Goal: Book appointment/travel/reservation

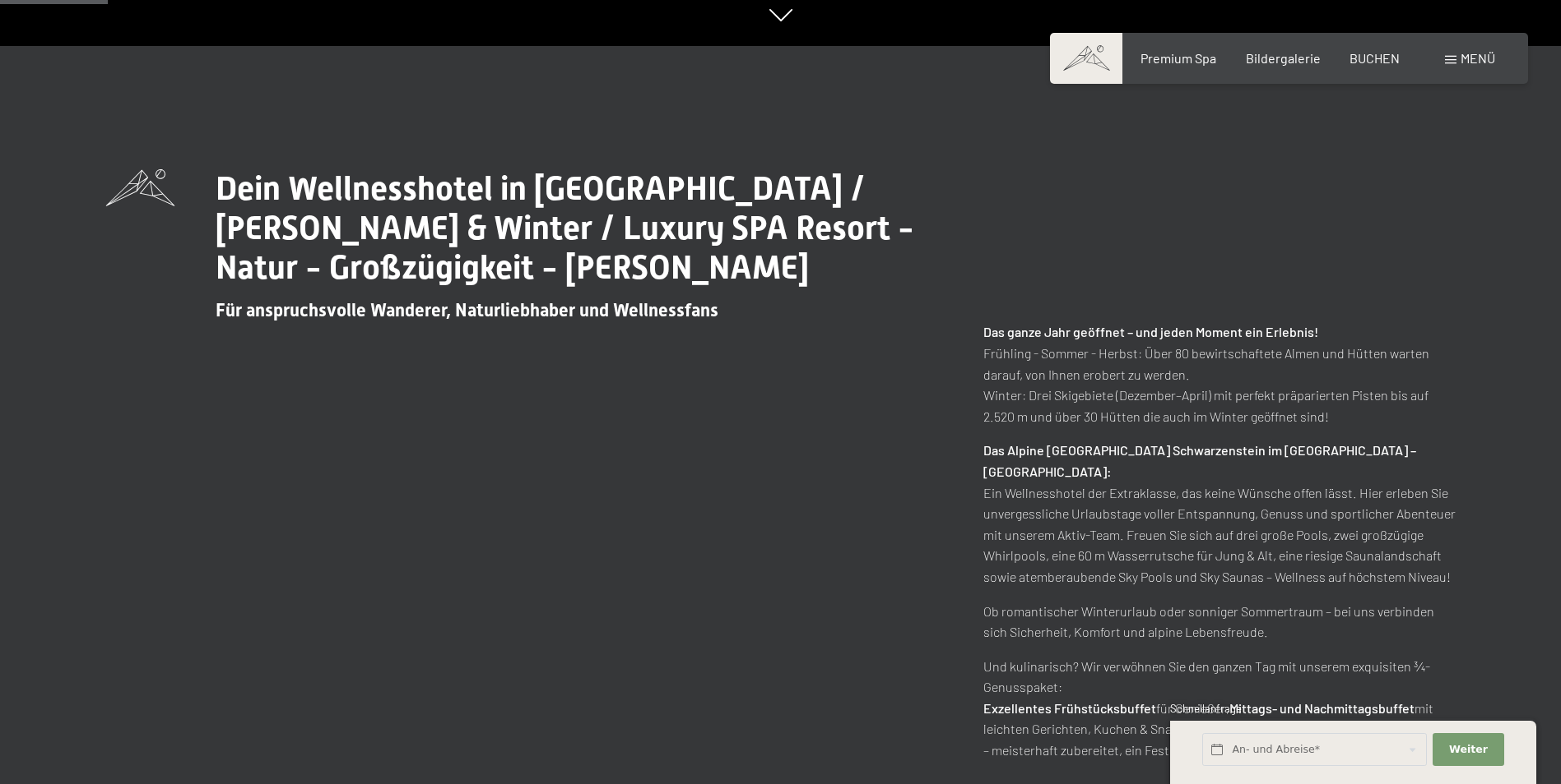
scroll to position [740, 0]
click at [1320, 743] on input "text" at bounding box center [1314, 750] width 225 height 34
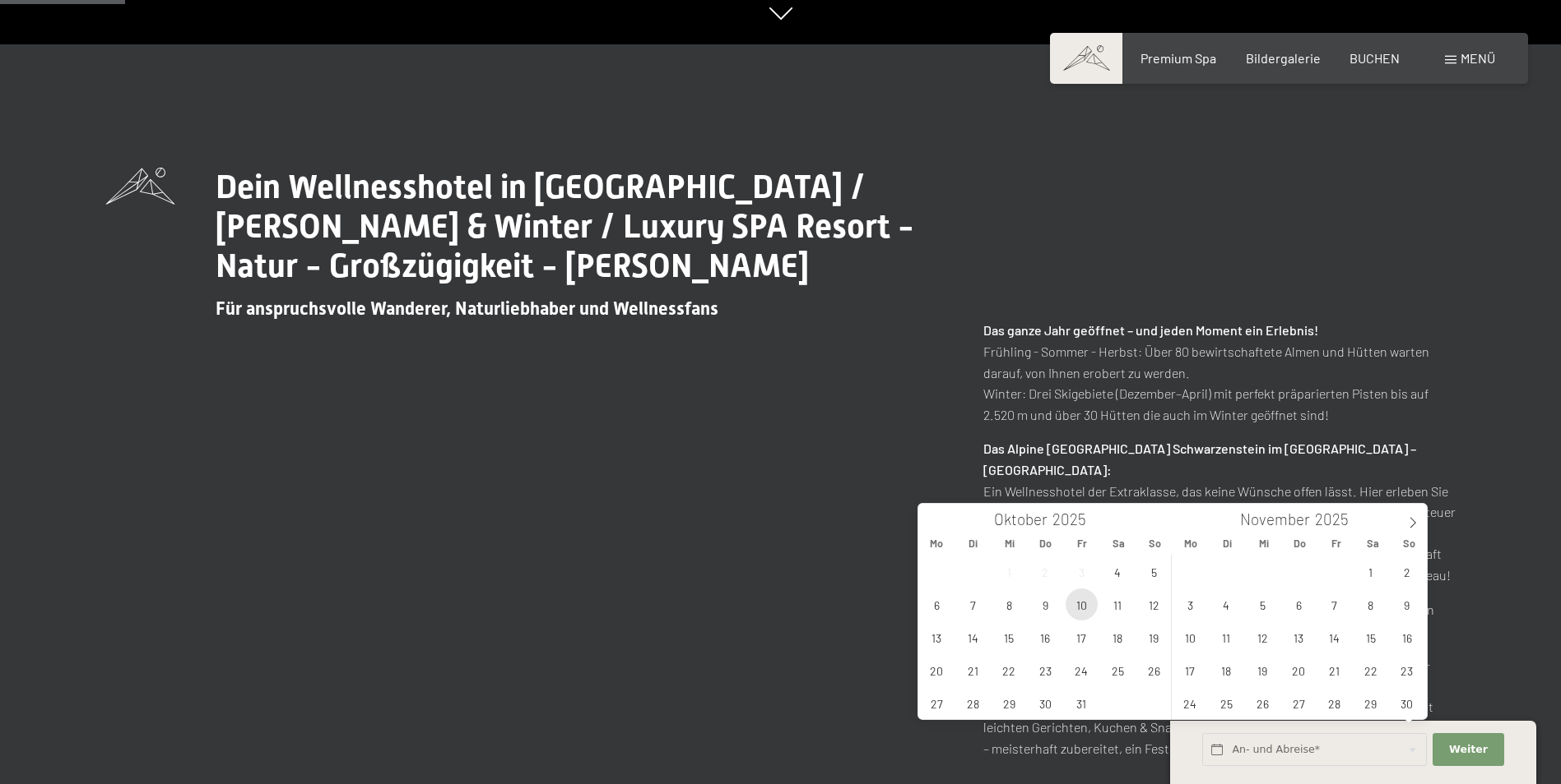
click at [1087, 614] on span "10" at bounding box center [1081, 605] width 32 height 32
click at [1154, 607] on span "12" at bounding box center [1154, 605] width 32 height 32
type input "Fr. 10.10.2025 - So. 12.10.2025"
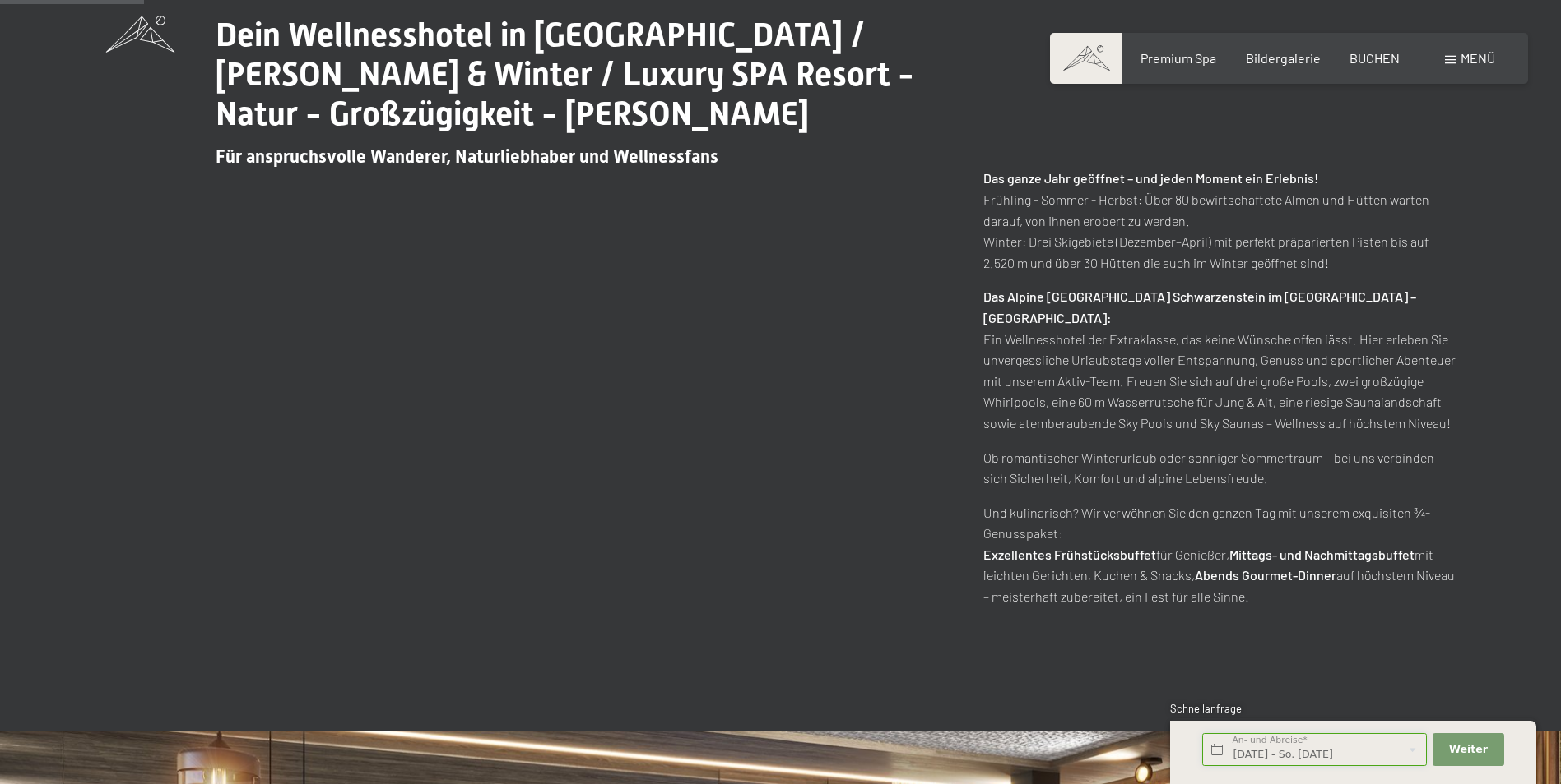
scroll to position [904, 0]
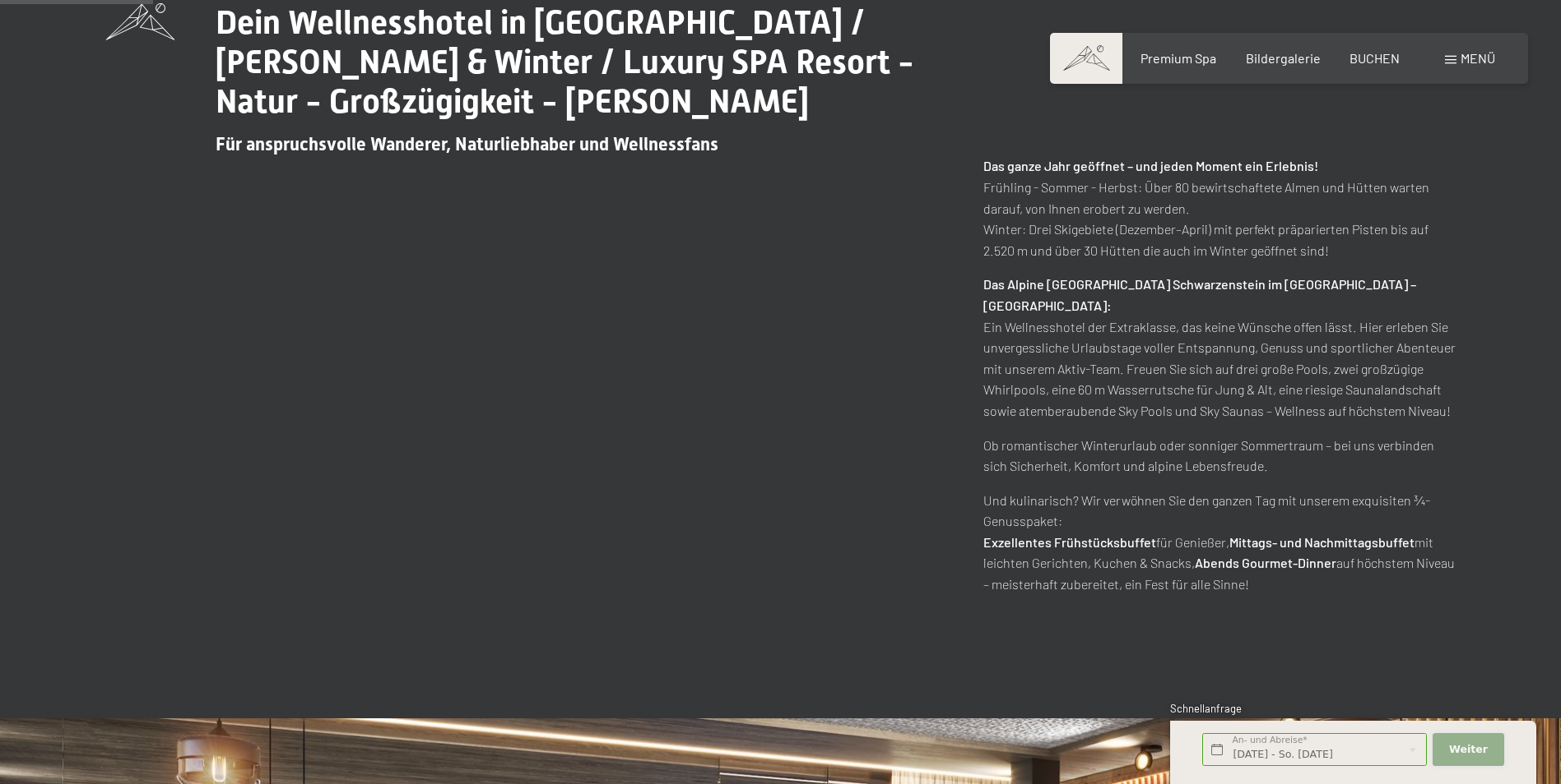
click at [1463, 747] on span "Weiter" at bounding box center [1467, 749] width 39 height 15
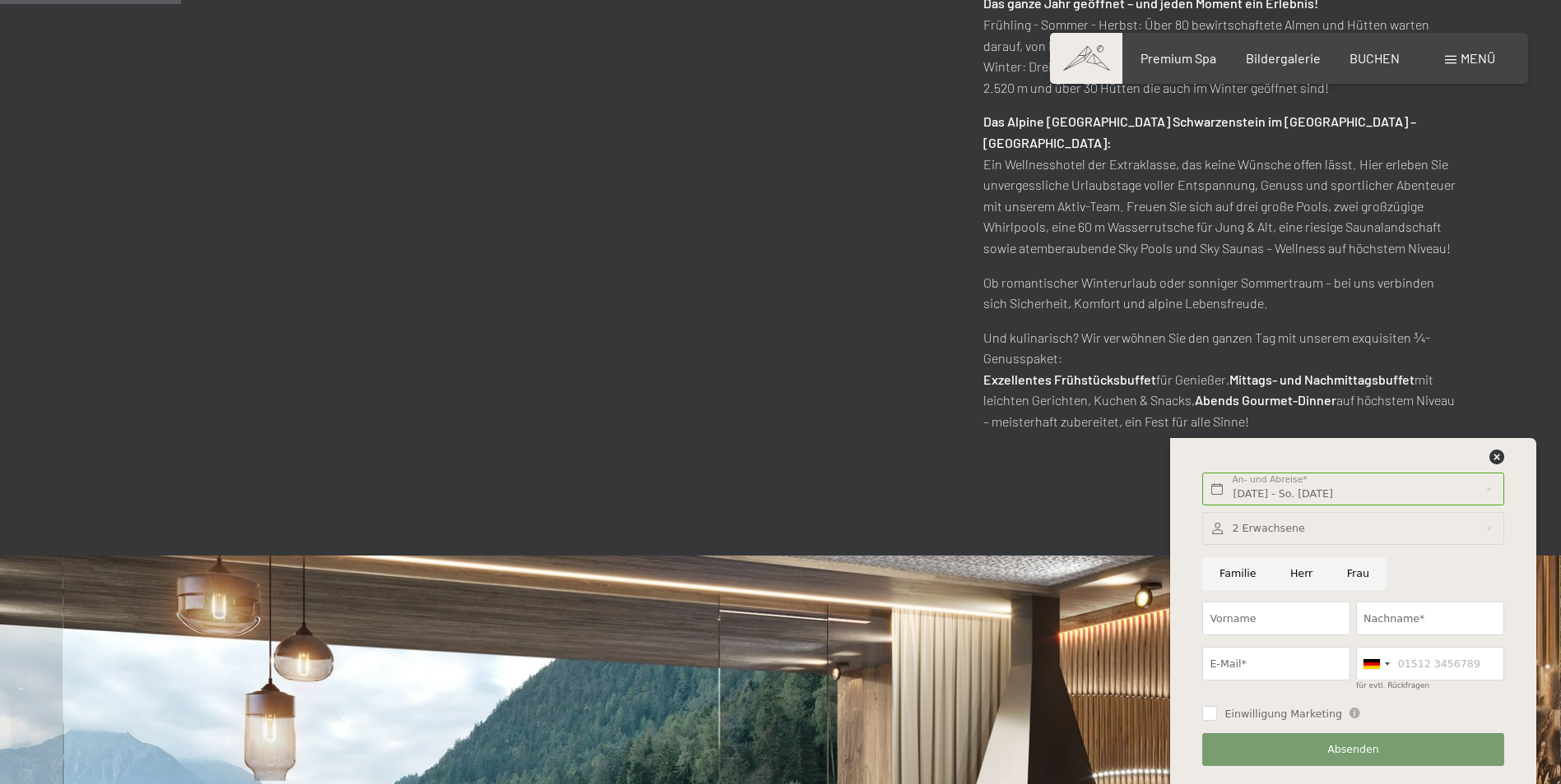
scroll to position [1069, 0]
drag, startPoint x: 1239, startPoint y: 616, endPoint x: 1248, endPoint y: 619, distance: 9.5
click at [1239, 616] on input "Vorname" at bounding box center [1275, 619] width 148 height 34
type input "Paul"
type input "Stanger"
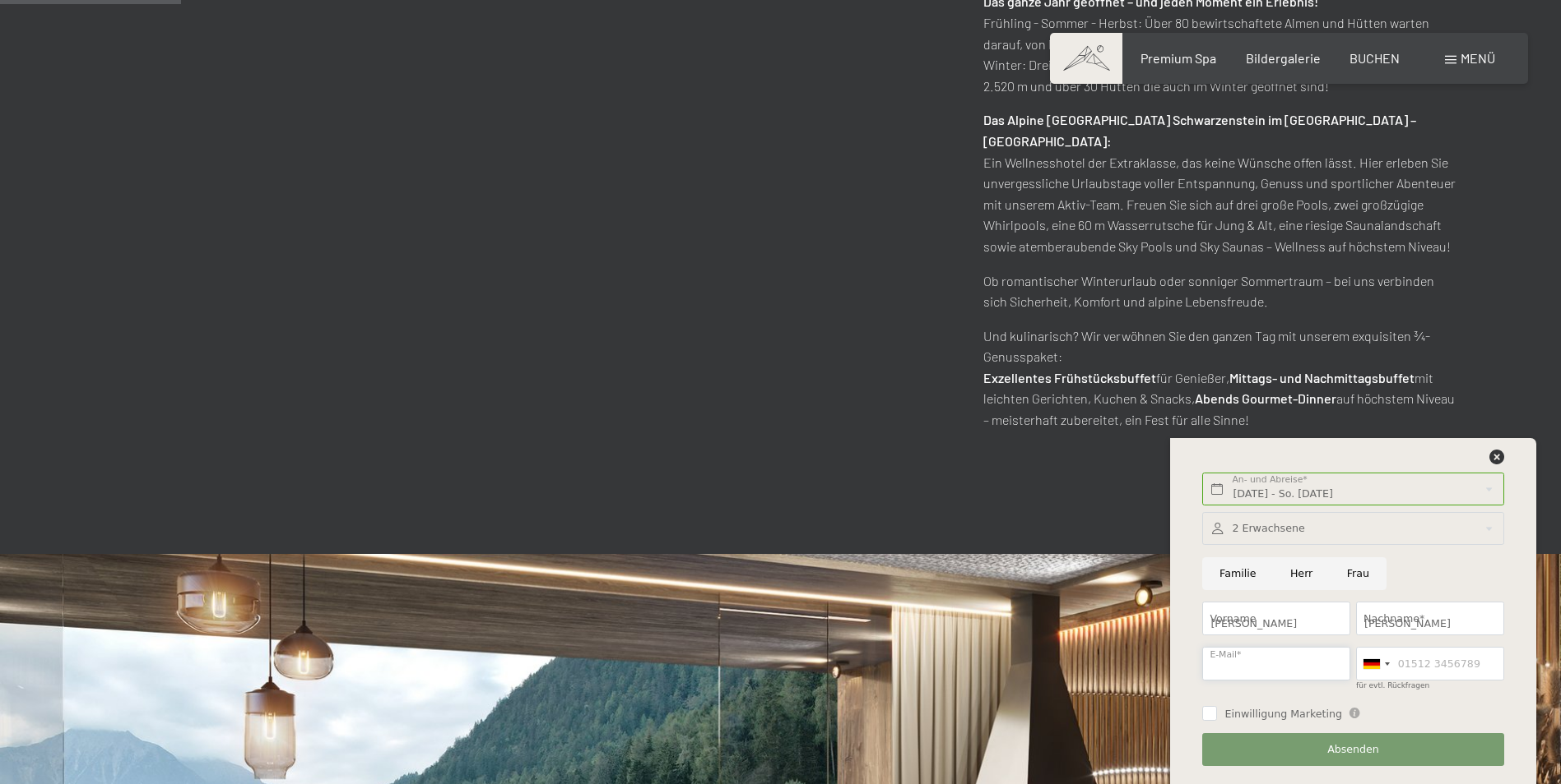
type input "paul.stanger@ortnerundstanger.at"
type input "06644236134"
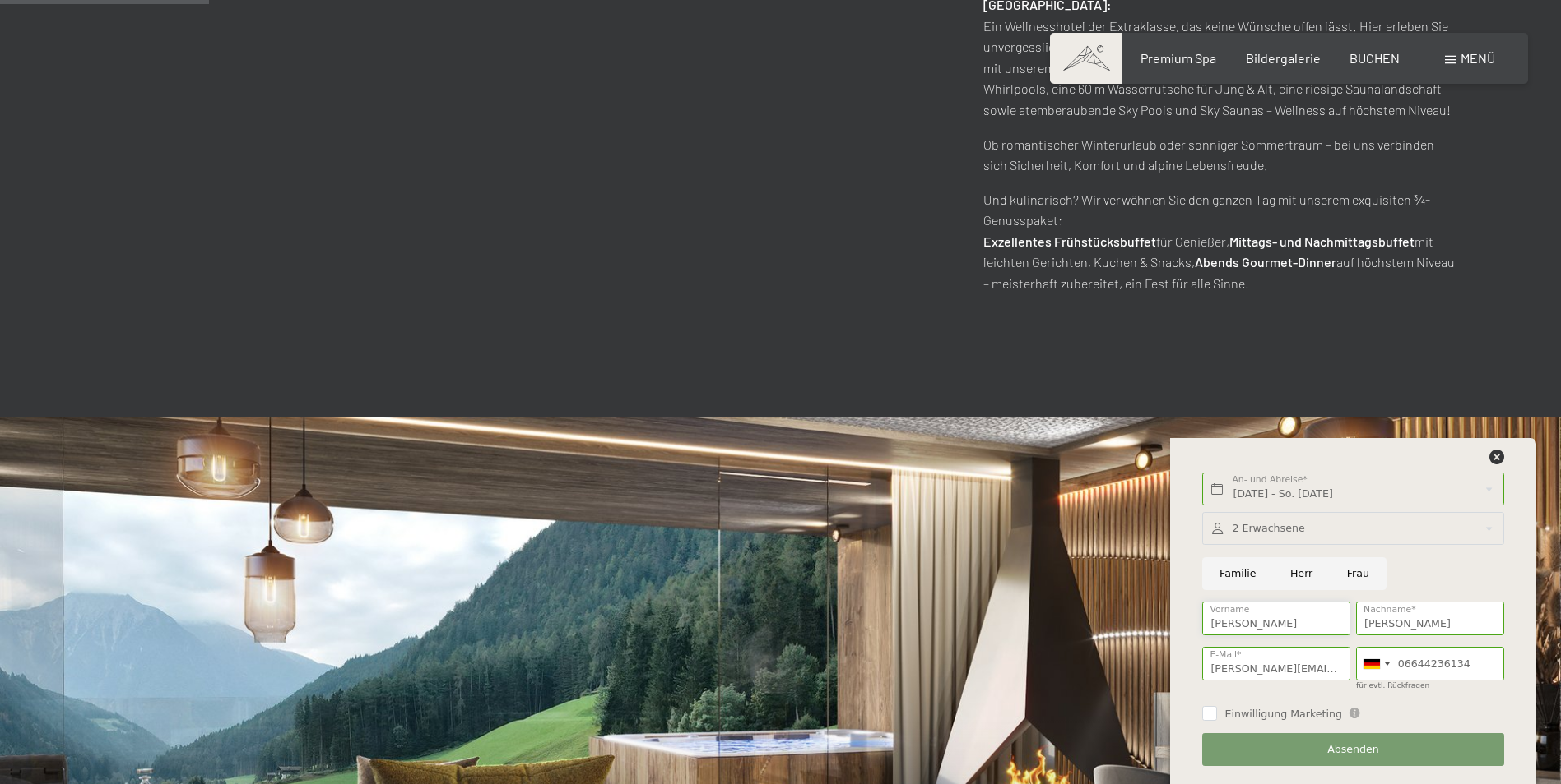
scroll to position [1234, 0]
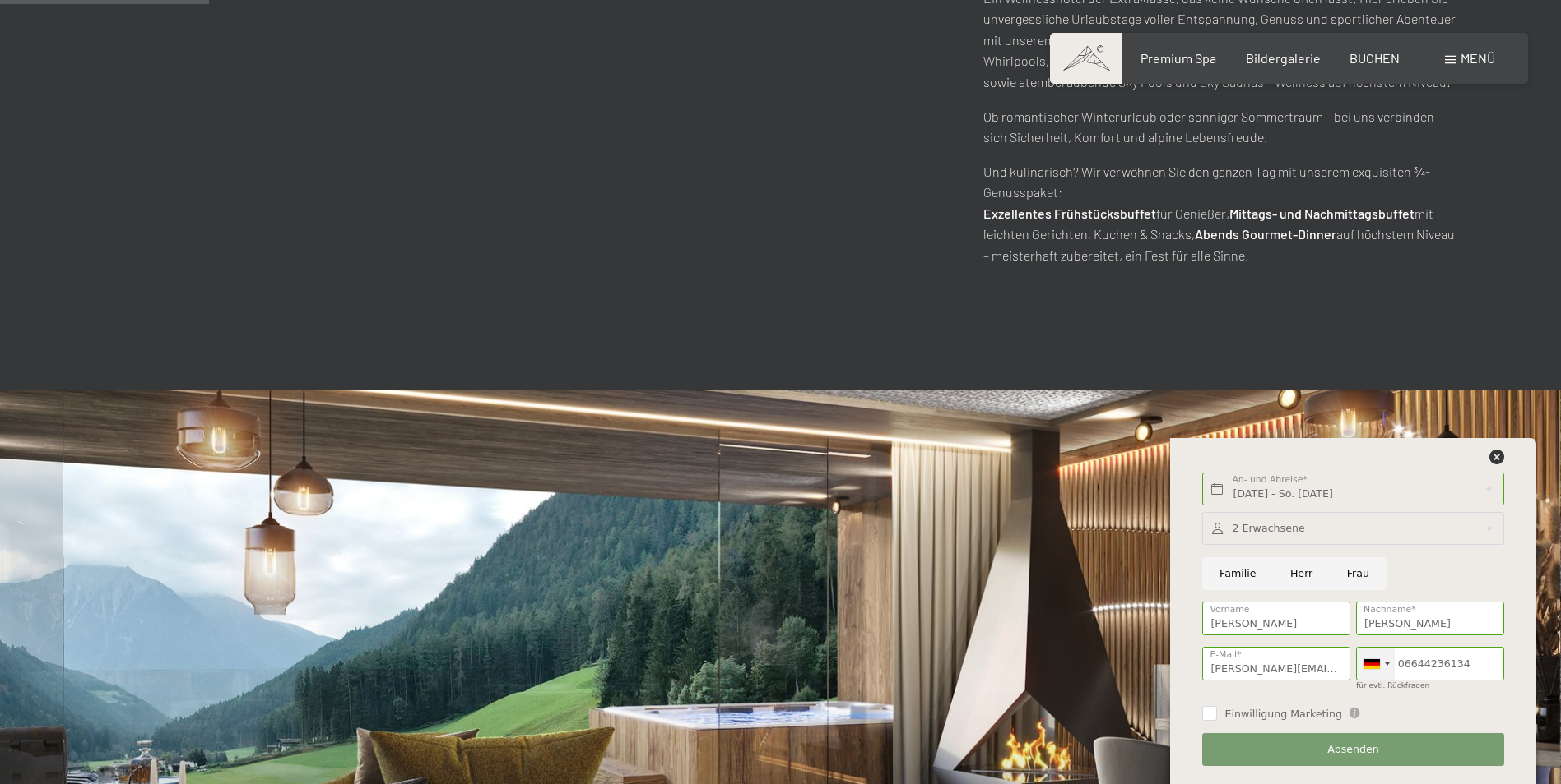
click at [1385, 664] on div at bounding box center [1387, 664] width 5 height 3
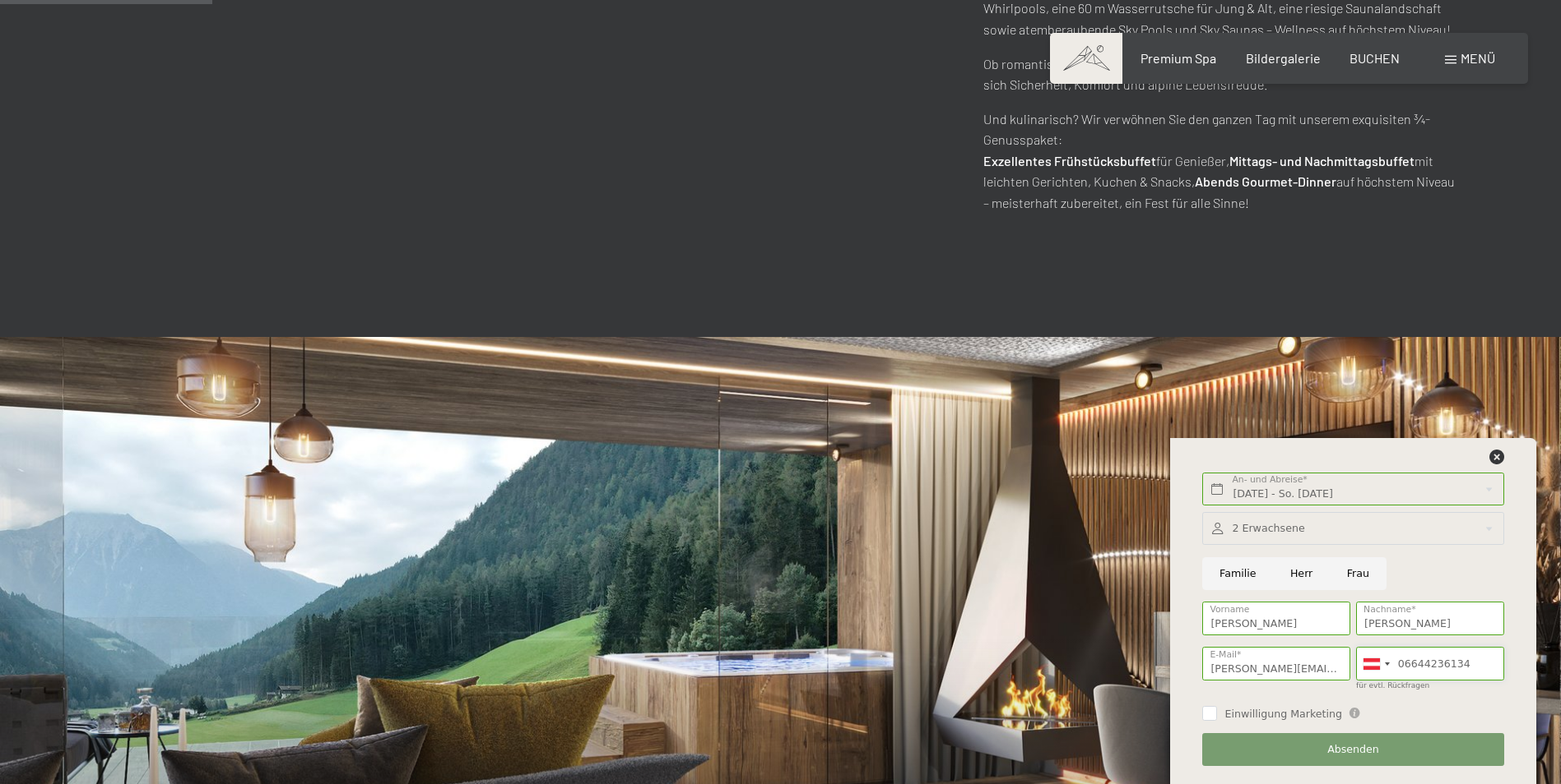
scroll to position [1315, 0]
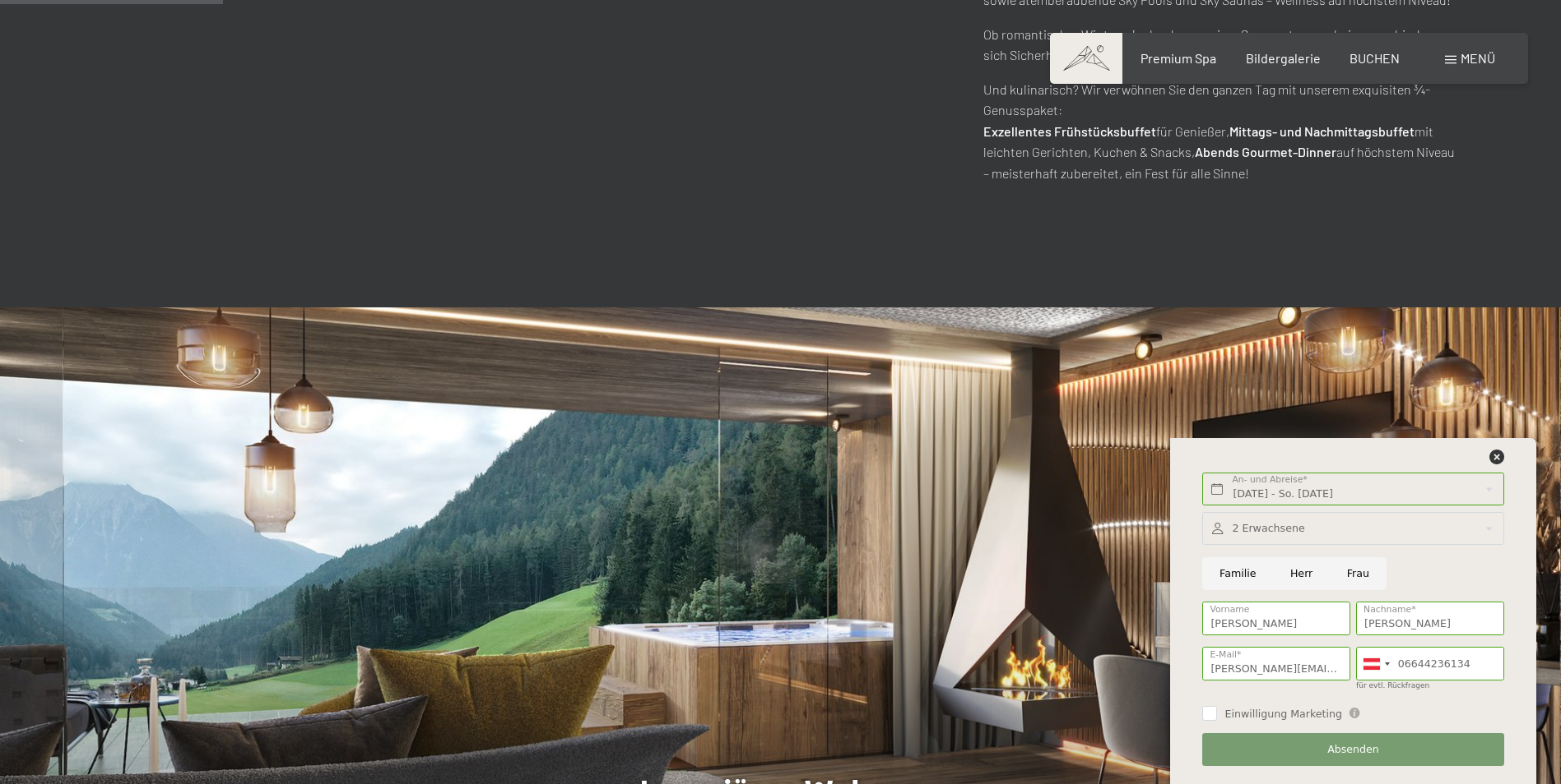
click at [1243, 709] on span "Einwilligung Marketing" at bounding box center [1283, 714] width 117 height 15
click at [1217, 709] on input "Einwilligung Marketing" at bounding box center [1209, 713] width 15 height 15
click at [1226, 714] on span "Einwilligung Marketing" at bounding box center [1283, 714] width 117 height 15
click at [1217, 714] on input "Einwilligung Marketing" at bounding box center [1209, 713] width 15 height 15
click at [1213, 718] on input "Einwilligung Marketing" at bounding box center [1209, 713] width 15 height 15
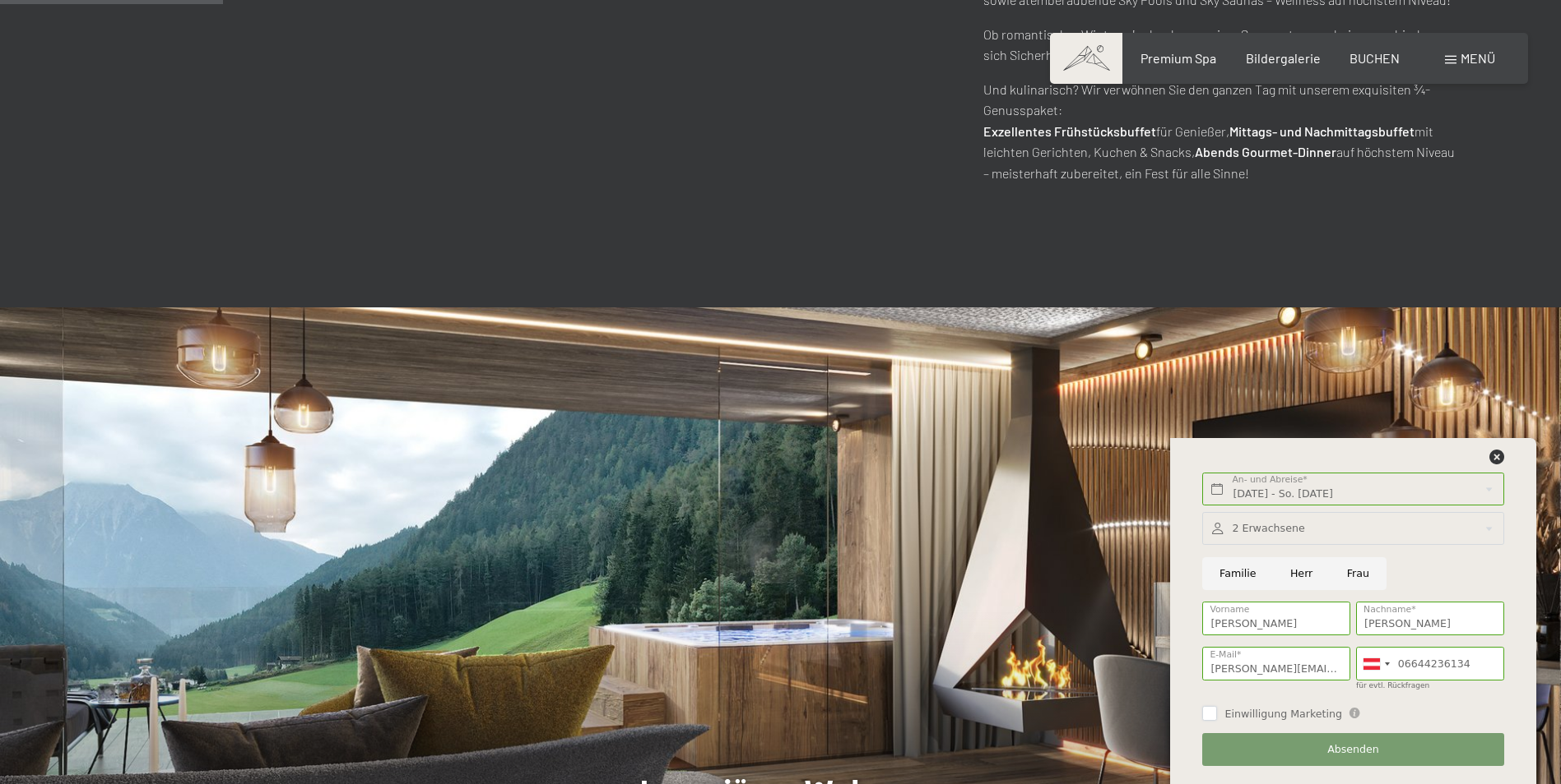
checkbox input "true"
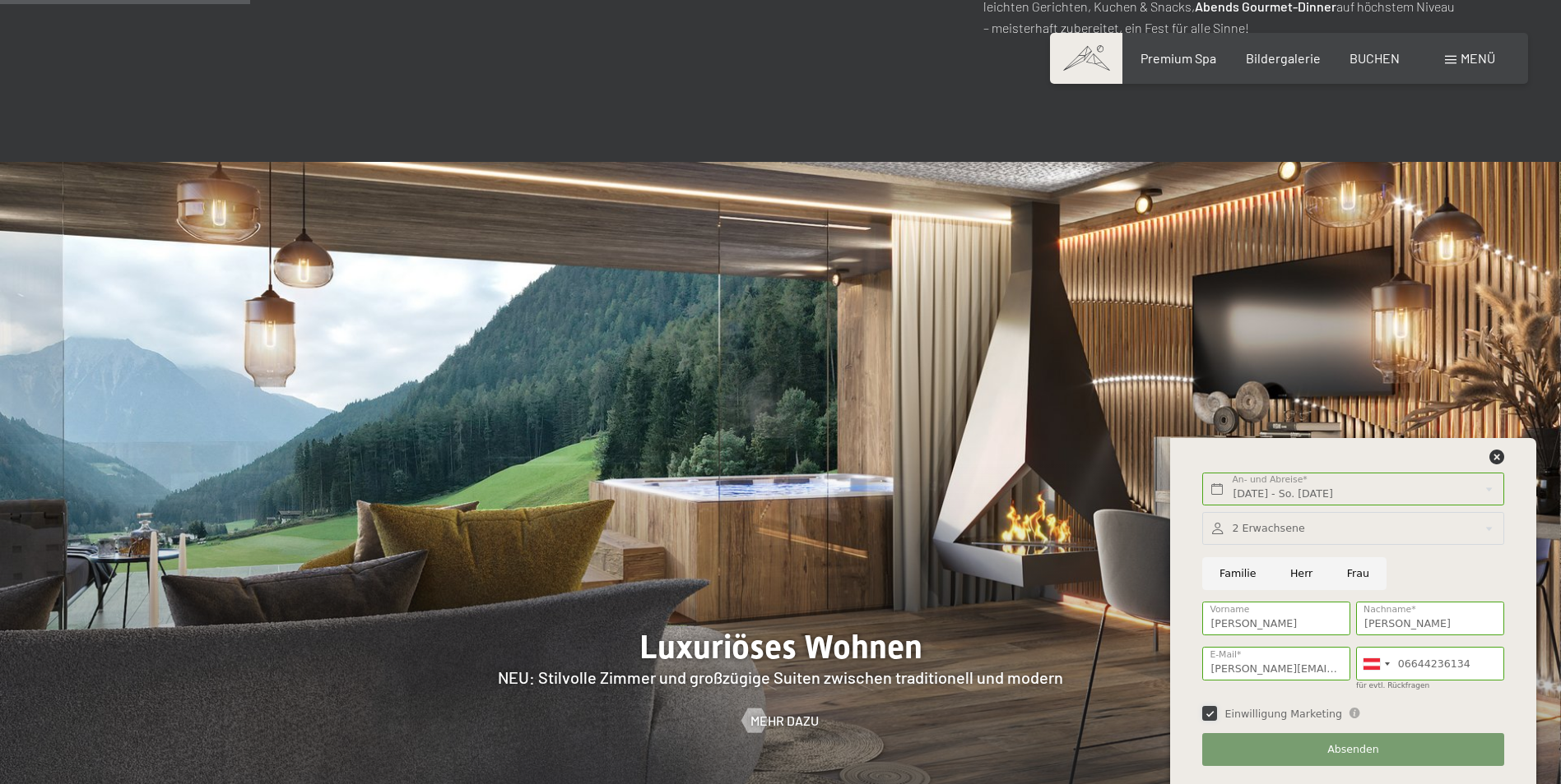
scroll to position [1398, 0]
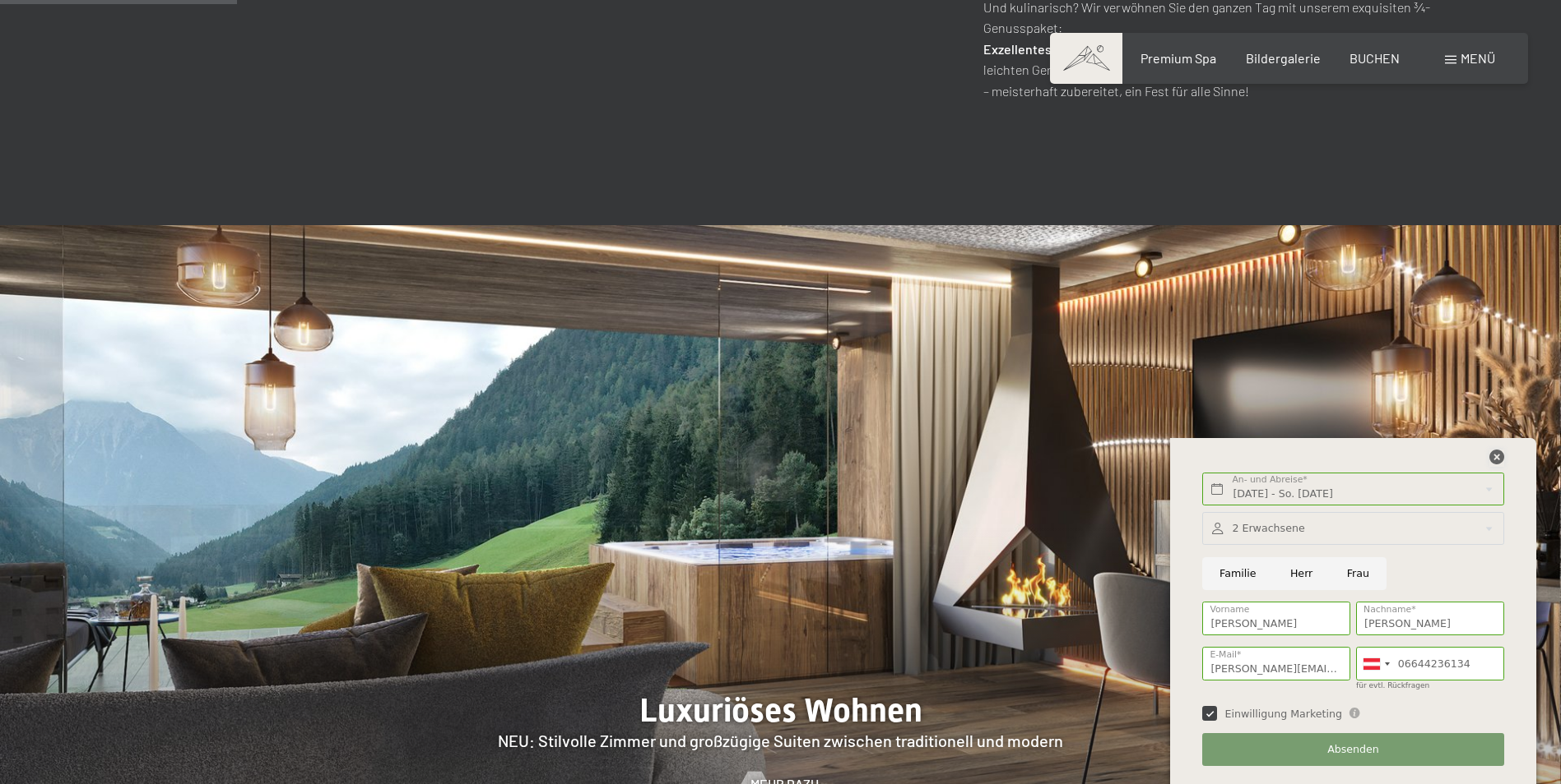
click at [1495, 460] on icon at bounding box center [1496, 457] width 15 height 15
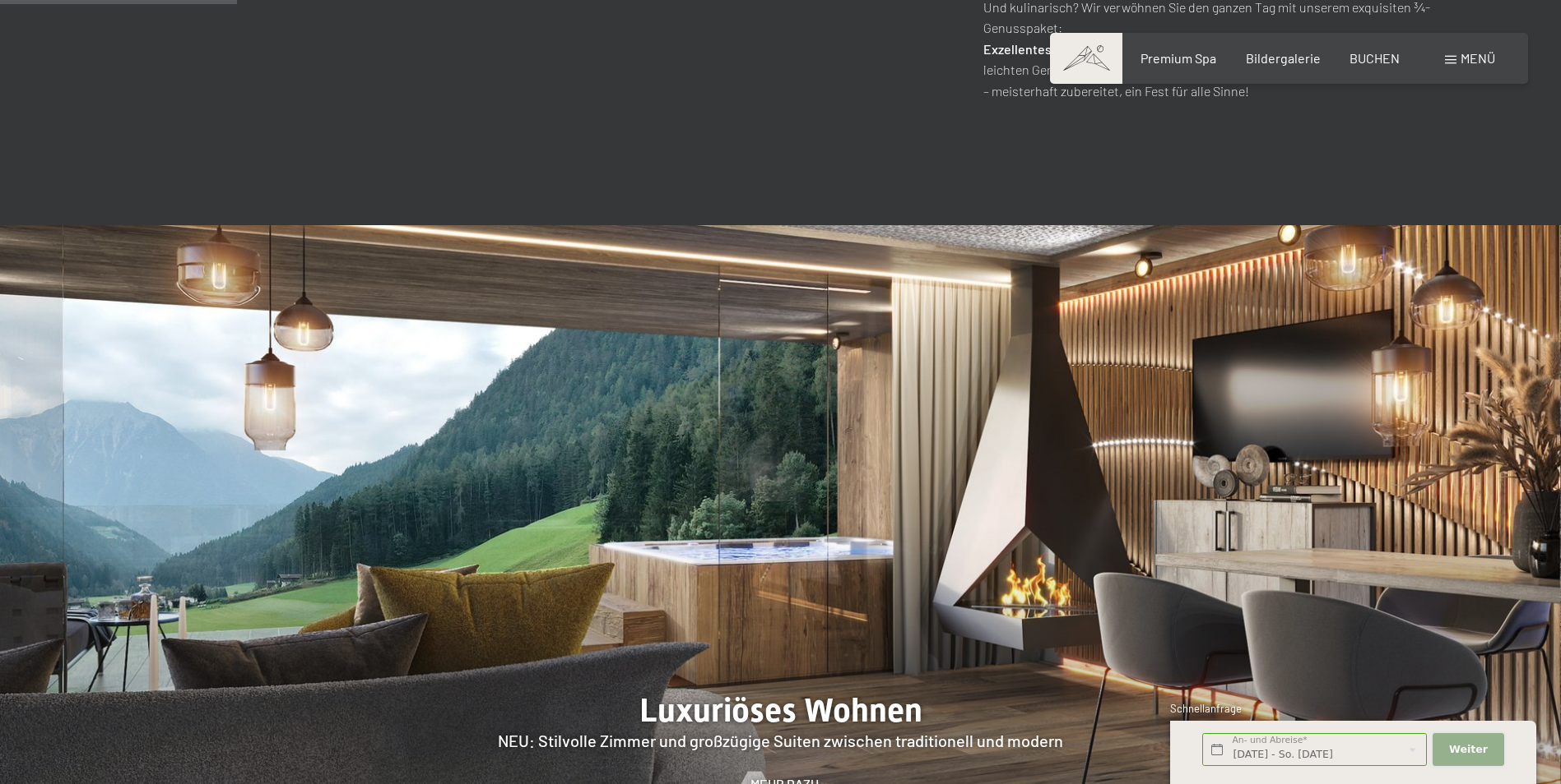
click at [1468, 751] on span "Weiter" at bounding box center [1467, 749] width 39 height 15
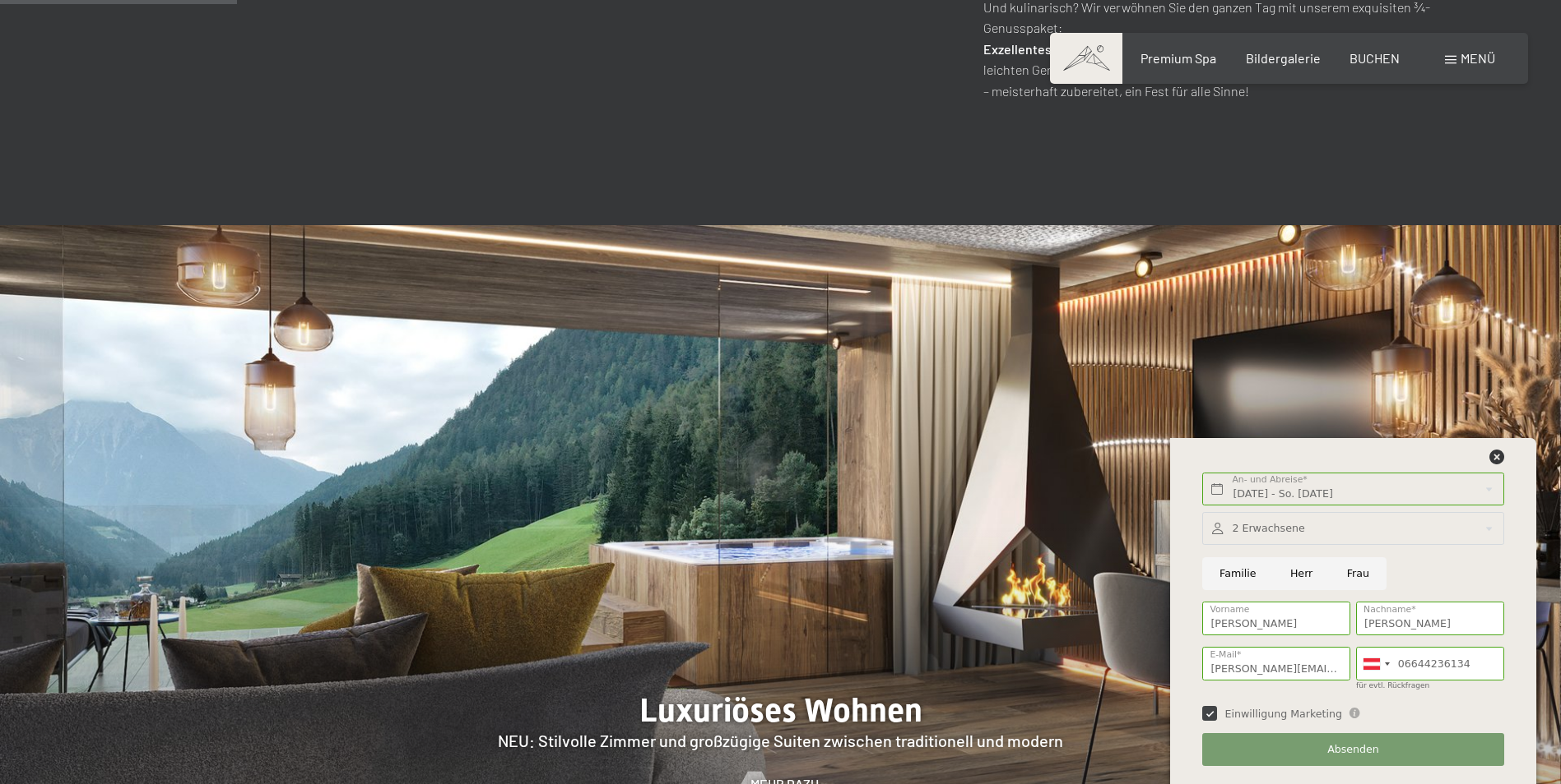
click at [1311, 574] on input "Herr" at bounding box center [1301, 574] width 57 height 34
radio input "true"
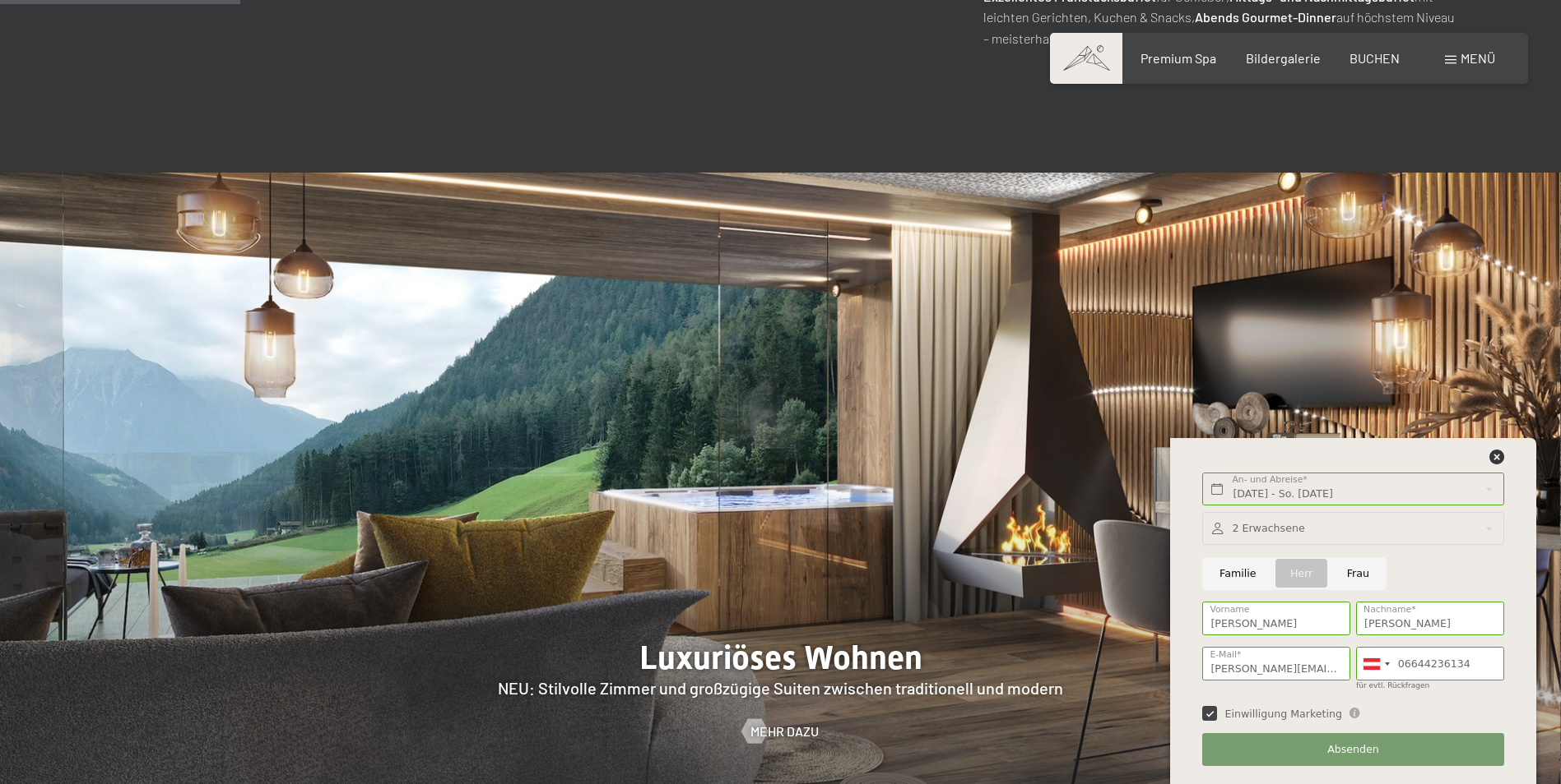
scroll to position [1480, 0]
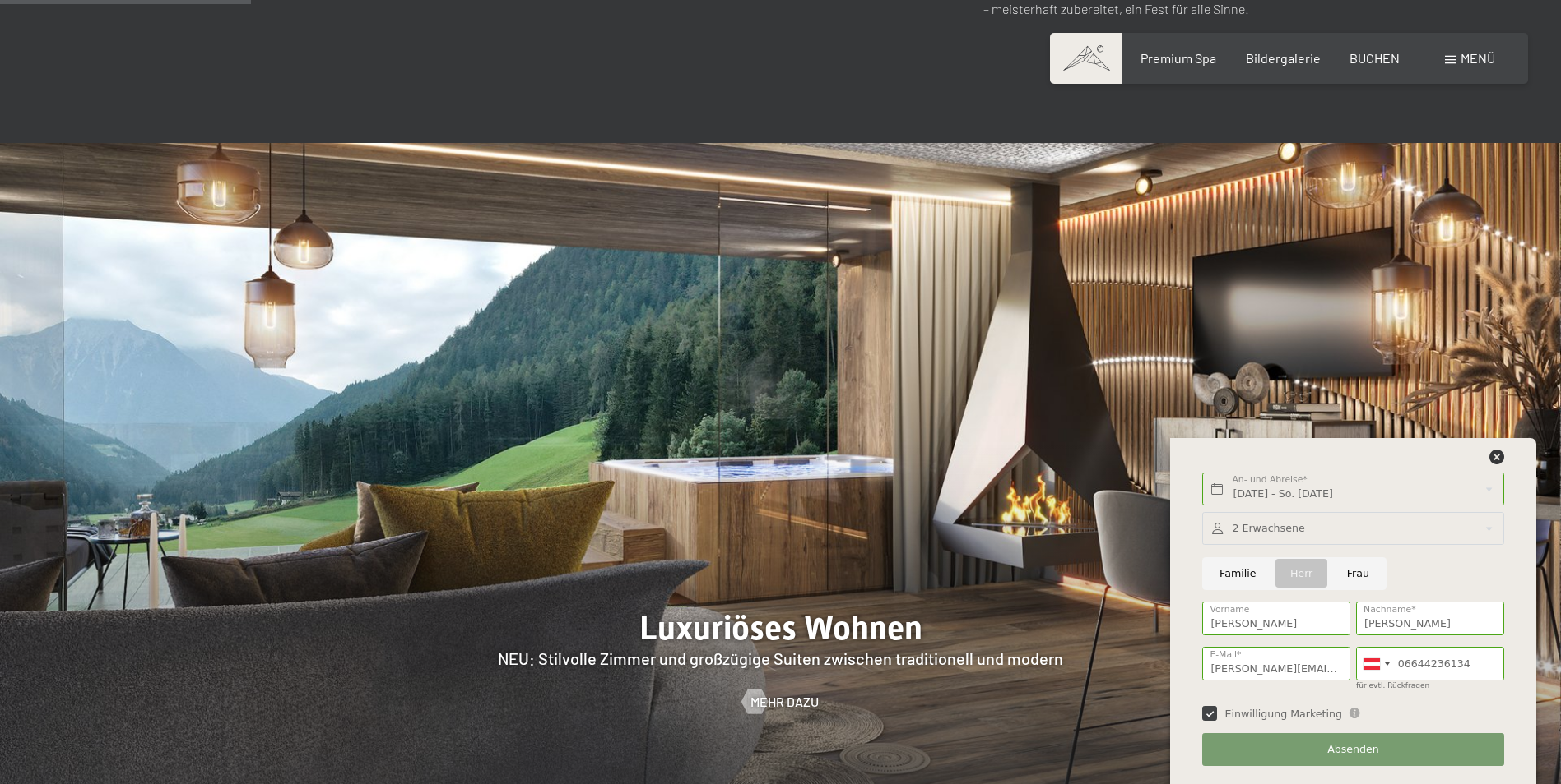
click at [1491, 529] on div at bounding box center [1352, 529] width 301 height 34
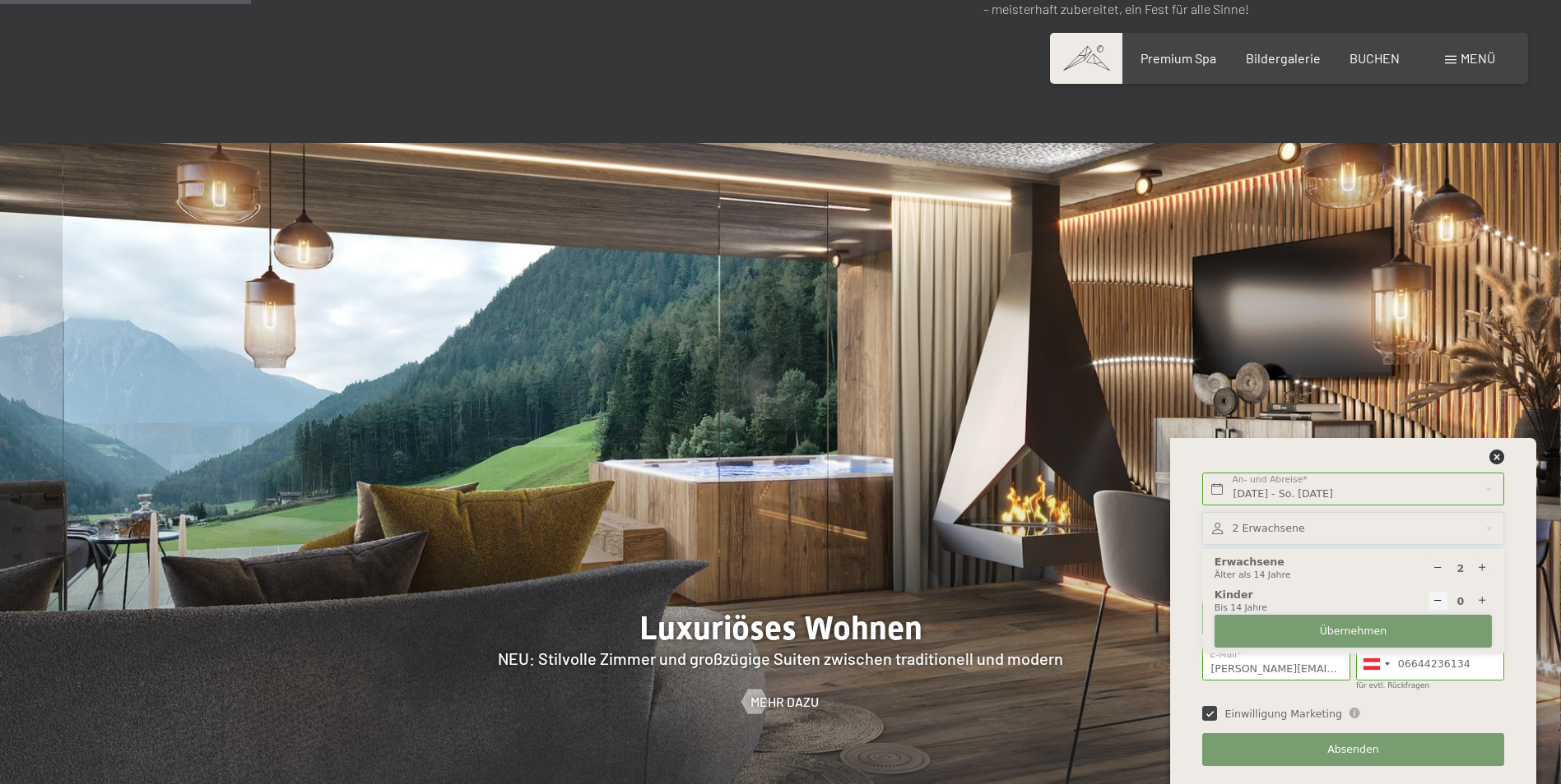
click at [1335, 626] on span "Übernehmen" at bounding box center [1354, 631] width 68 height 15
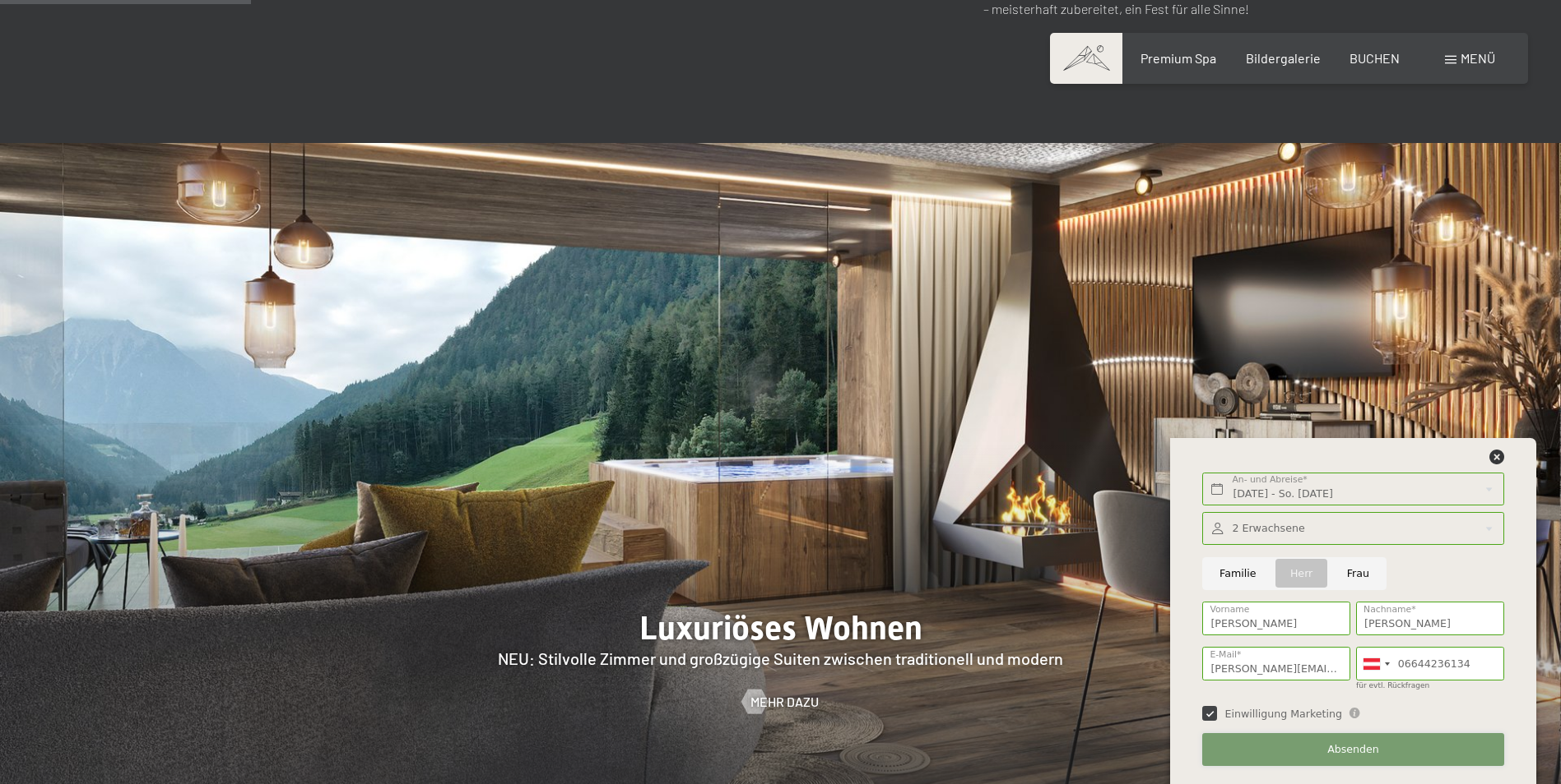
click at [1363, 749] on span "Absenden" at bounding box center [1353, 749] width 52 height 15
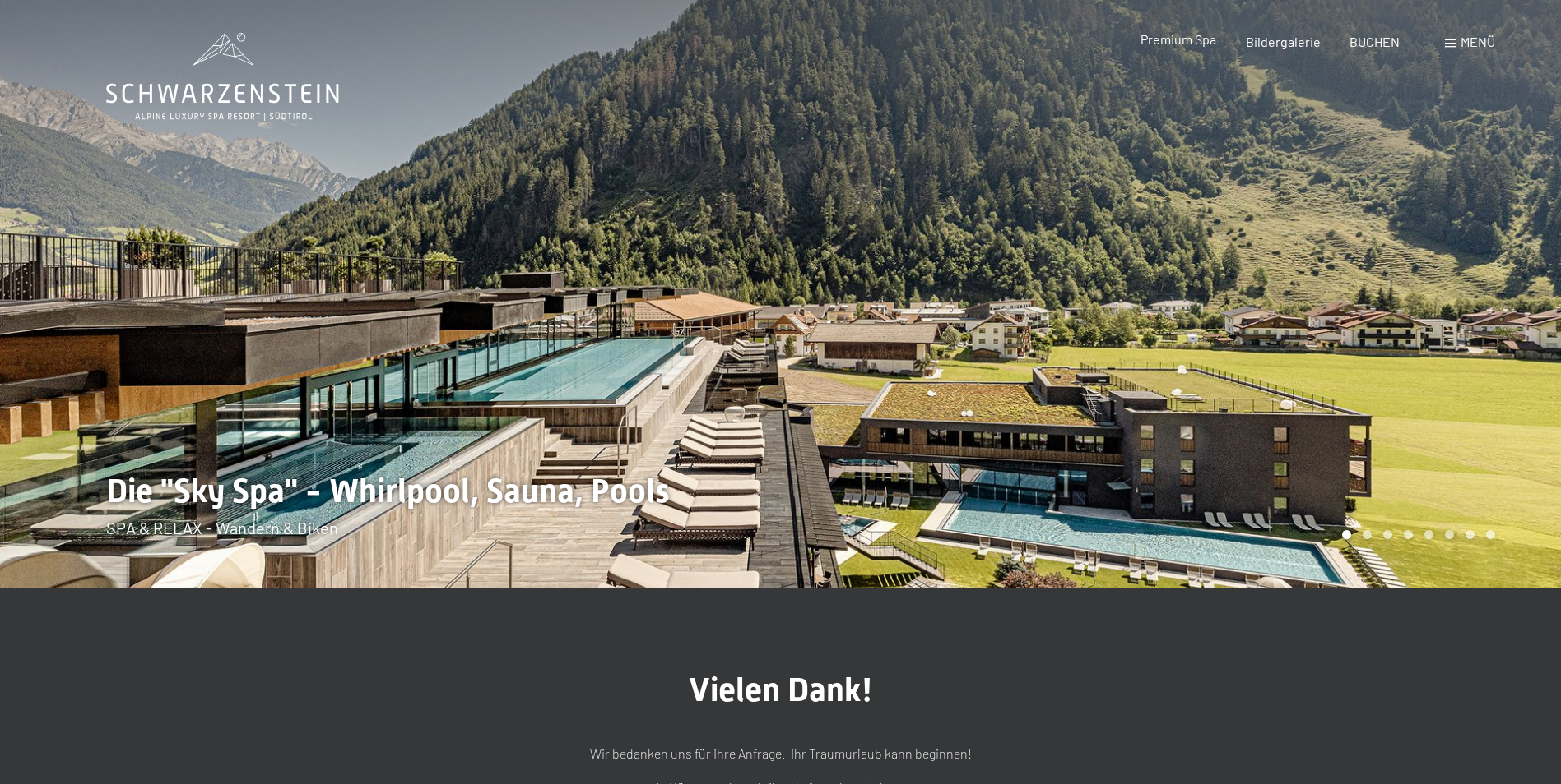
click at [1183, 45] on span "Premium Spa" at bounding box center [1178, 39] width 76 height 16
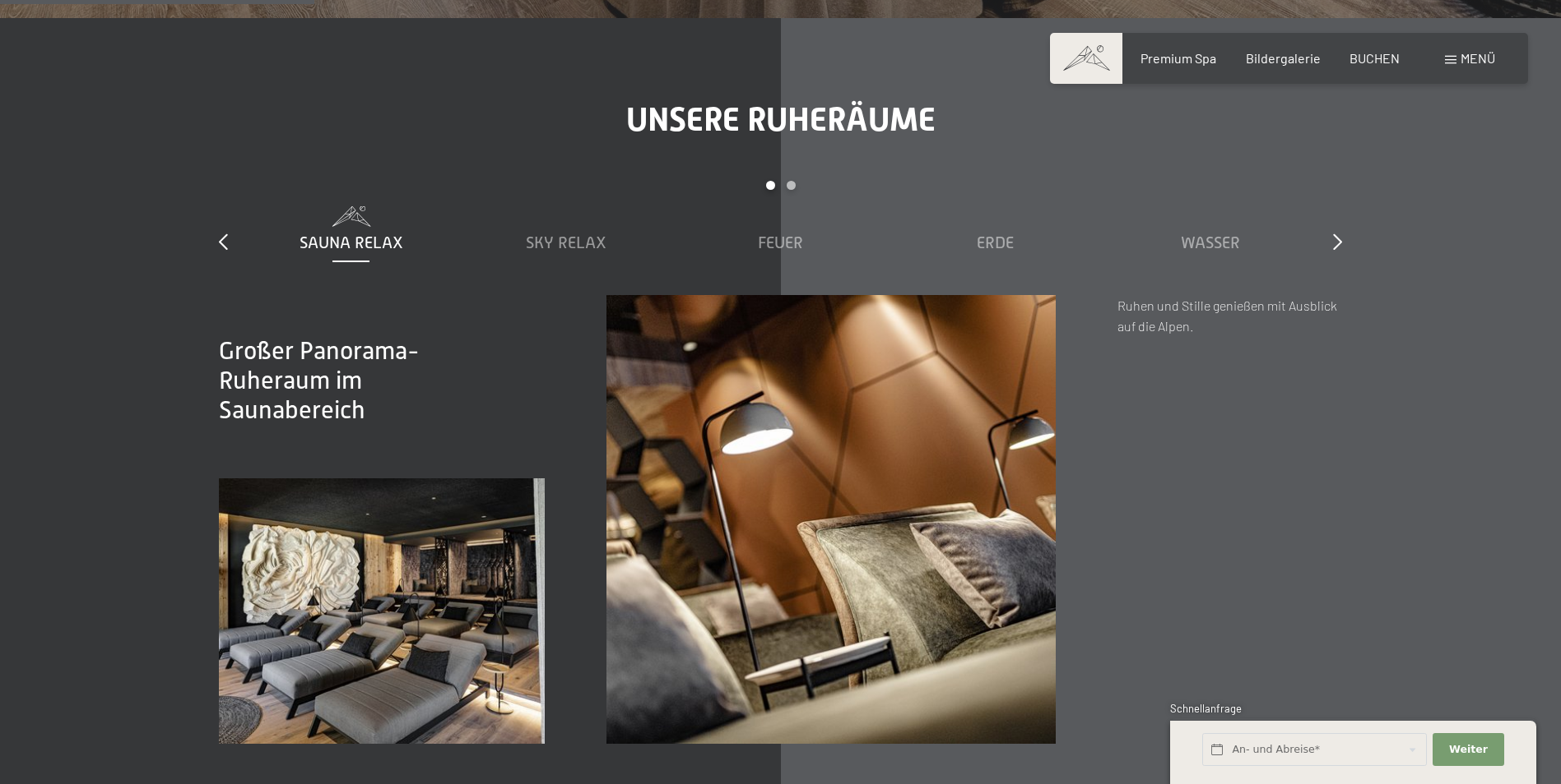
scroll to position [2466, 0]
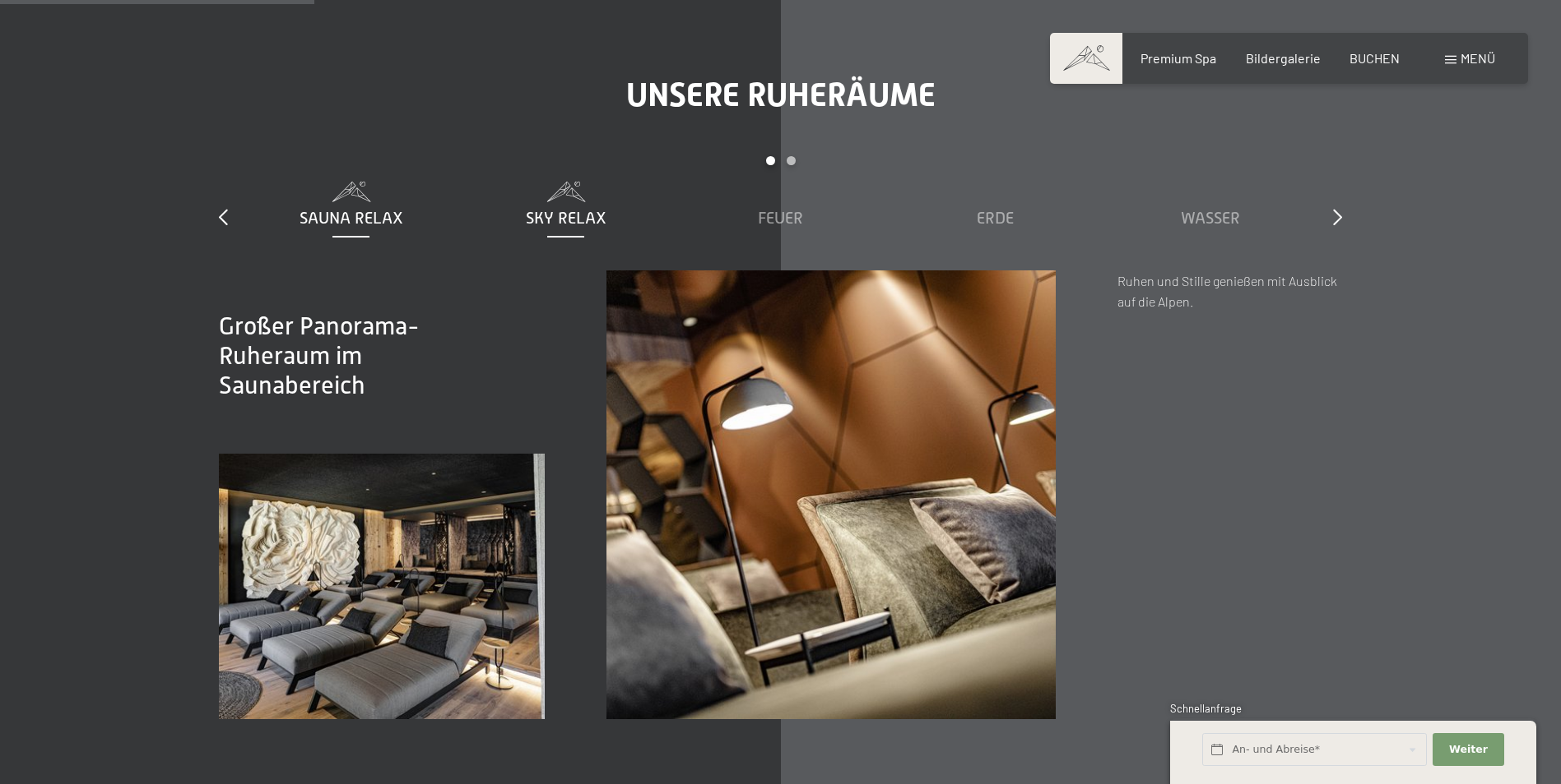
click at [588, 220] on span "Sky Relax" at bounding box center [565, 218] width 81 height 18
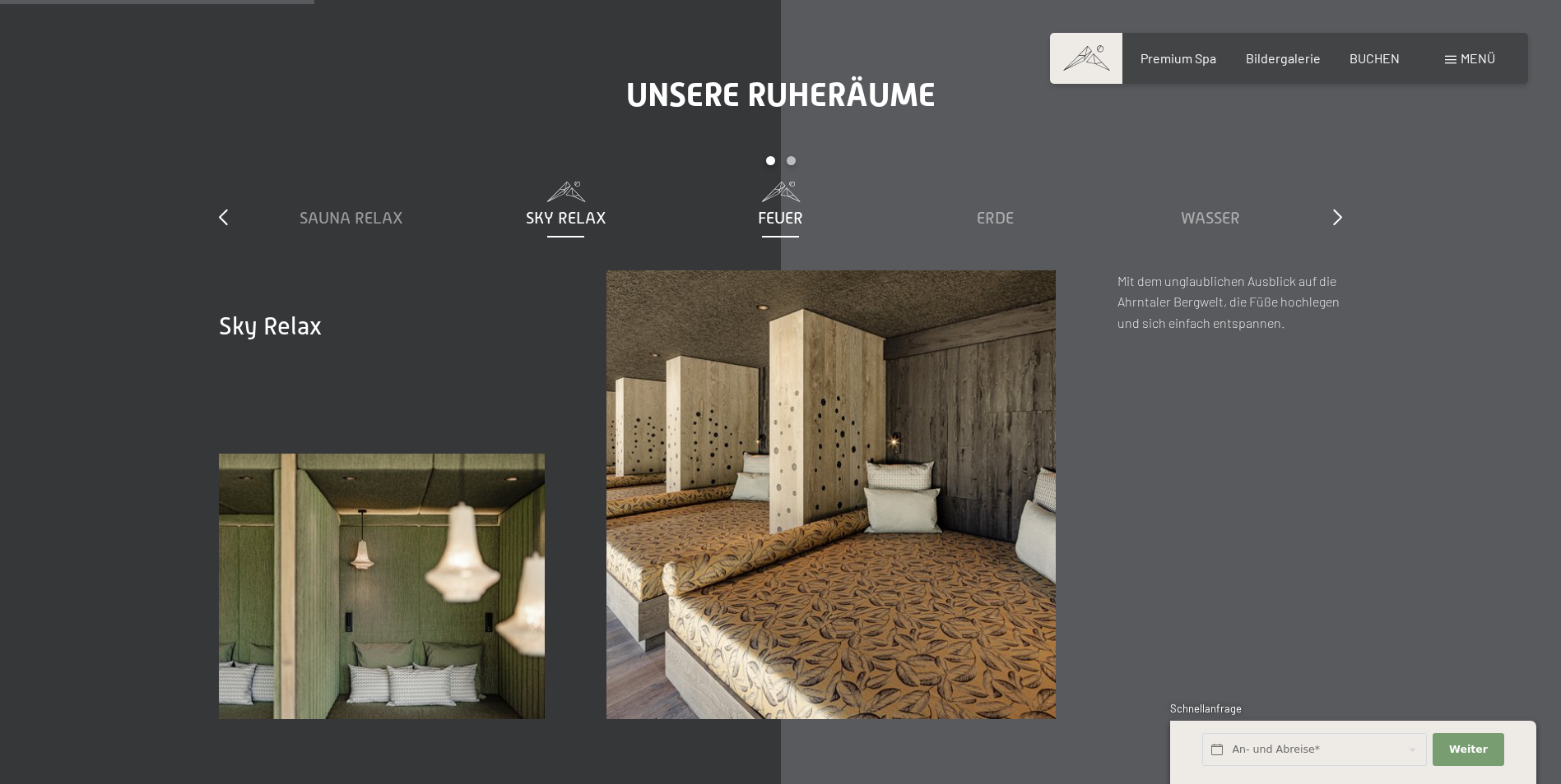
click at [773, 228] on div "Feuer" at bounding box center [780, 217] width 198 height 23
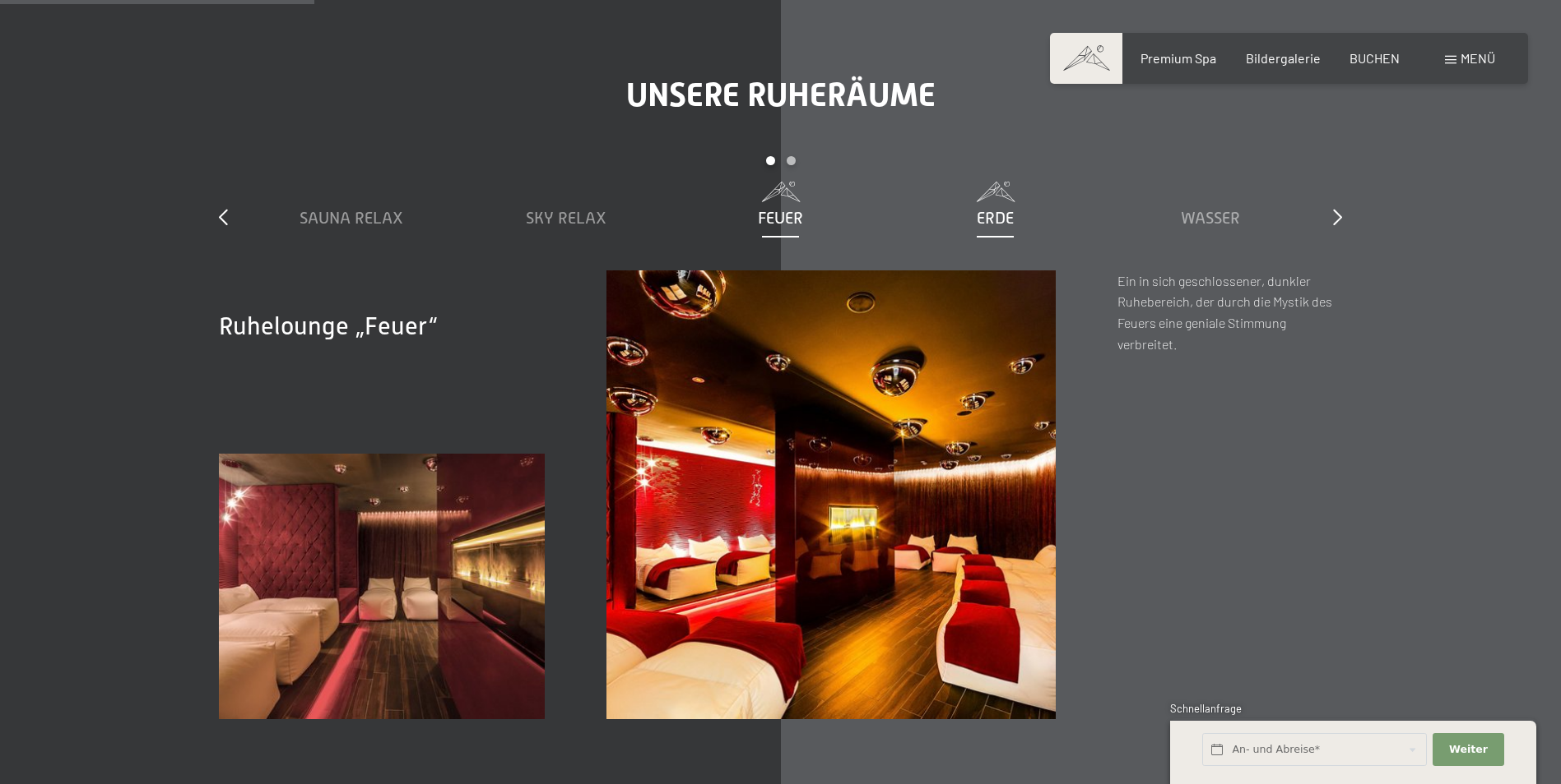
click at [998, 206] on div "Erde" at bounding box center [995, 217] width 198 height 23
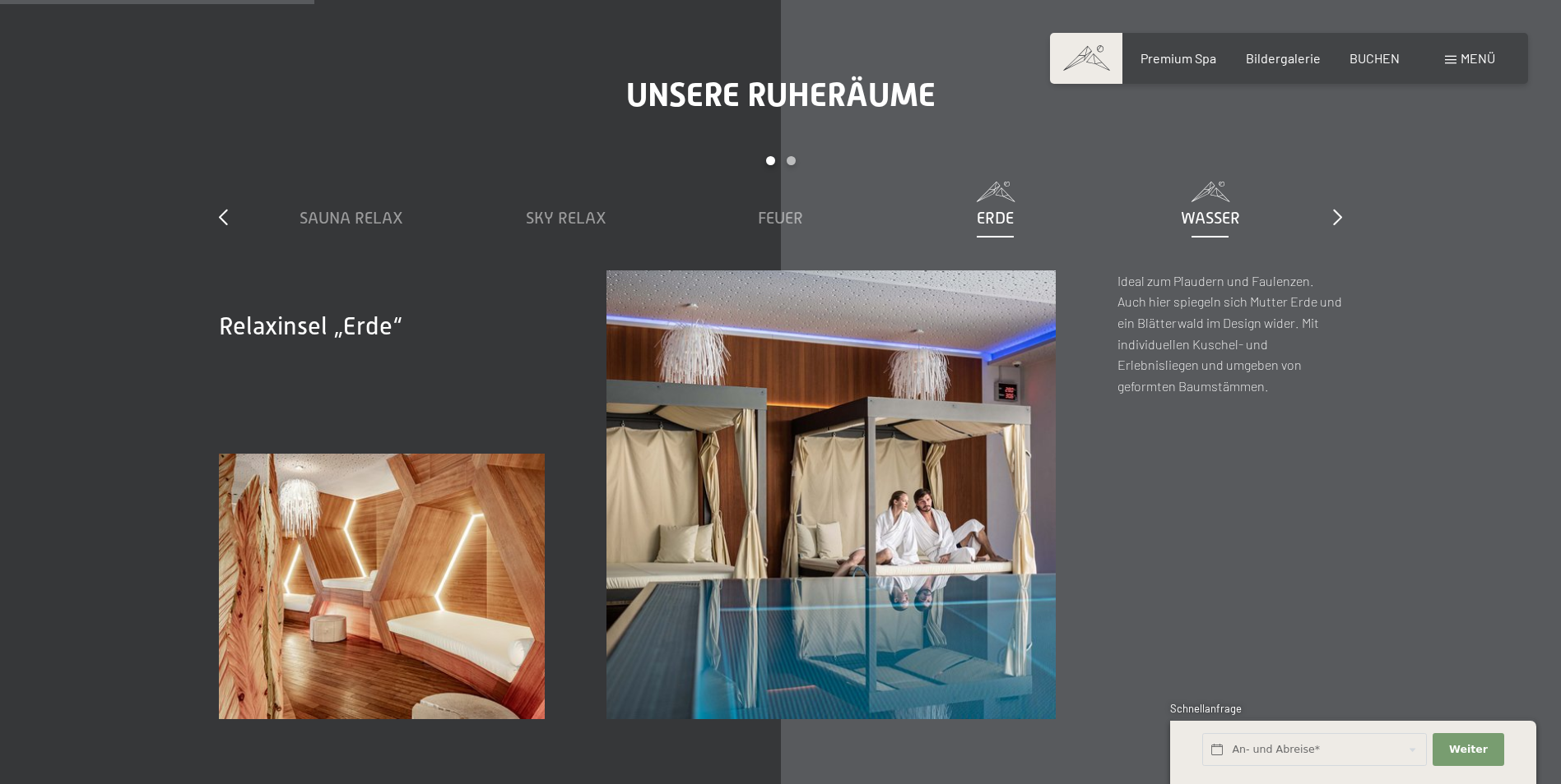
click at [1212, 211] on span "Wasser" at bounding box center [1211, 218] width 60 height 18
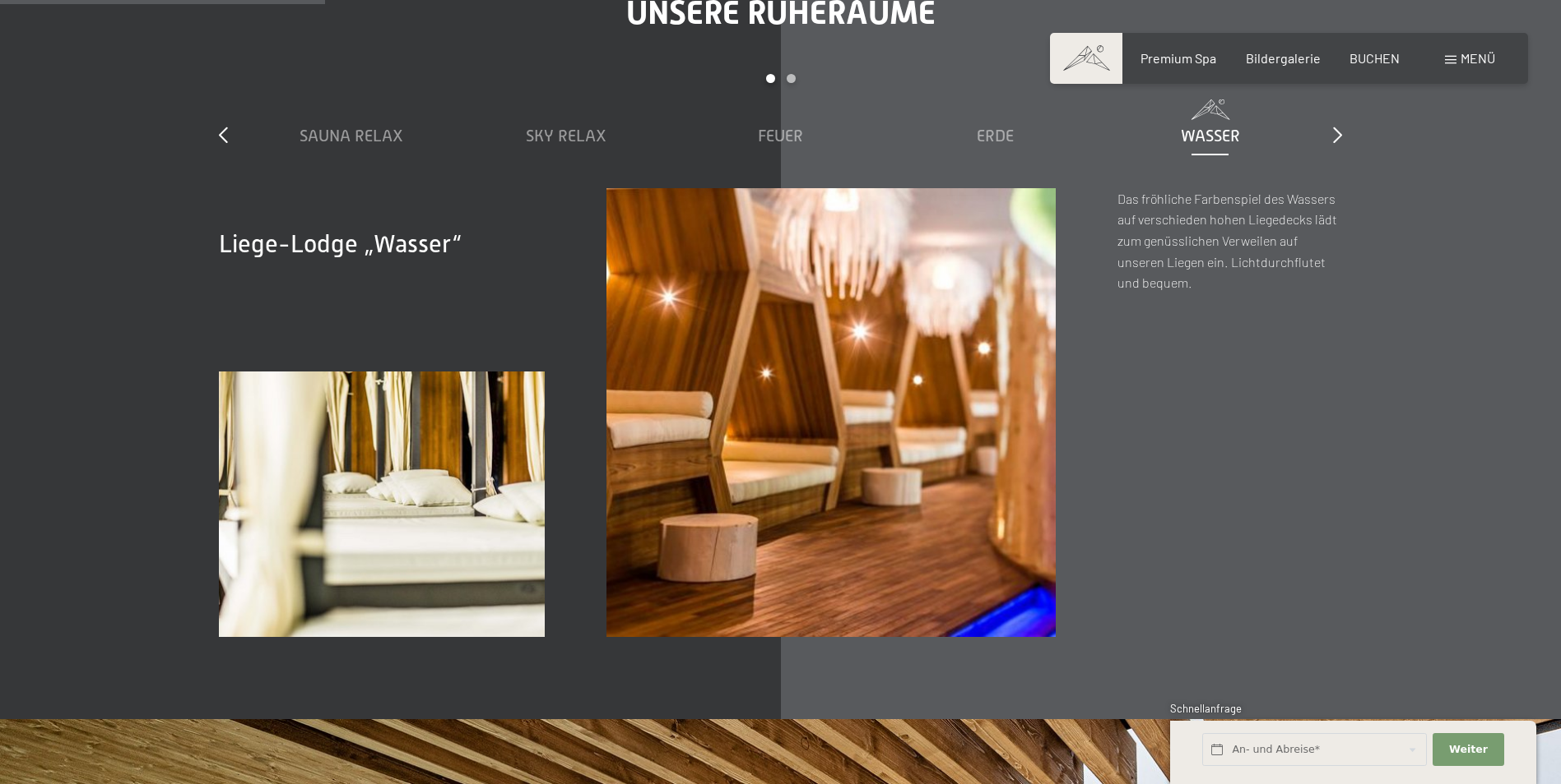
scroll to position [2548, 0]
